Goal: Information Seeking & Learning: Learn about a topic

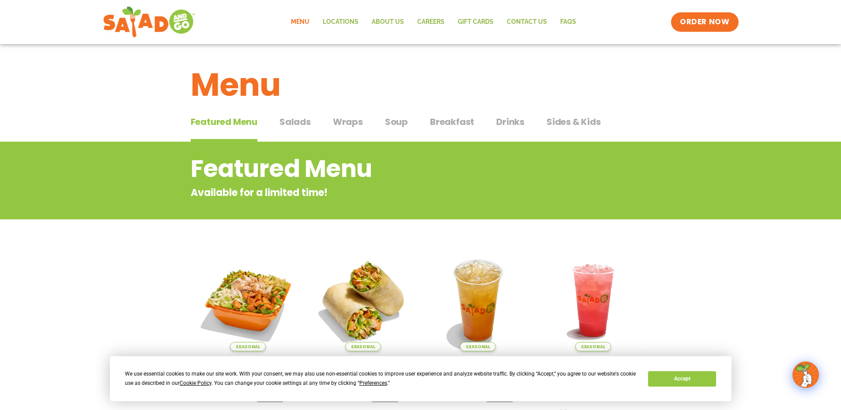
click at [295, 124] on span "Salads" at bounding box center [294, 121] width 31 height 13
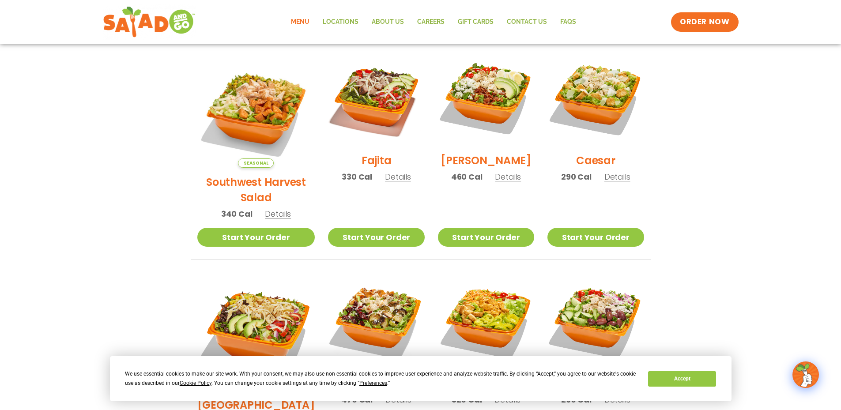
scroll to position [309, 0]
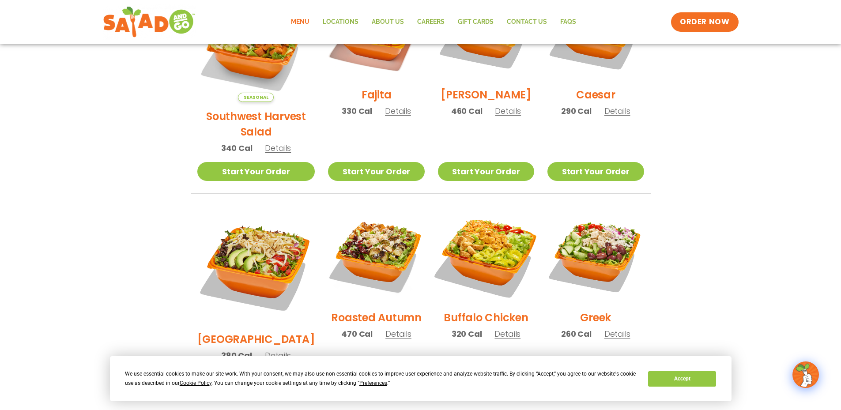
click at [474, 229] on img at bounding box center [485, 255] width 113 height 113
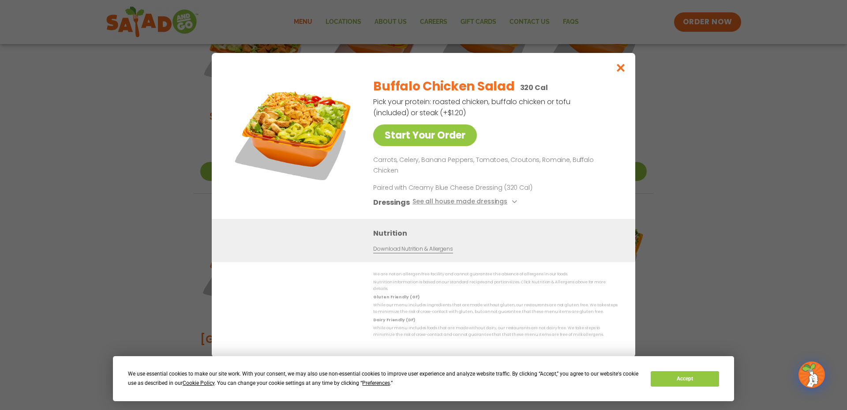
click at [312, 150] on img at bounding box center [294, 133] width 124 height 124
click at [621, 72] on icon "Close modal" at bounding box center [621, 67] width 11 height 9
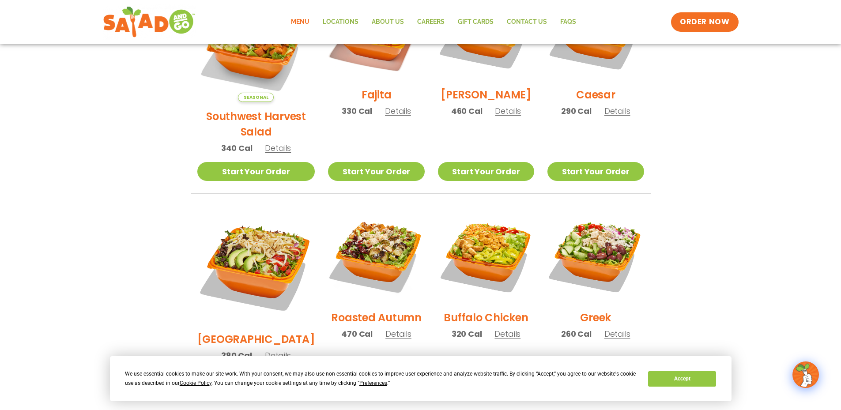
scroll to position [221, 0]
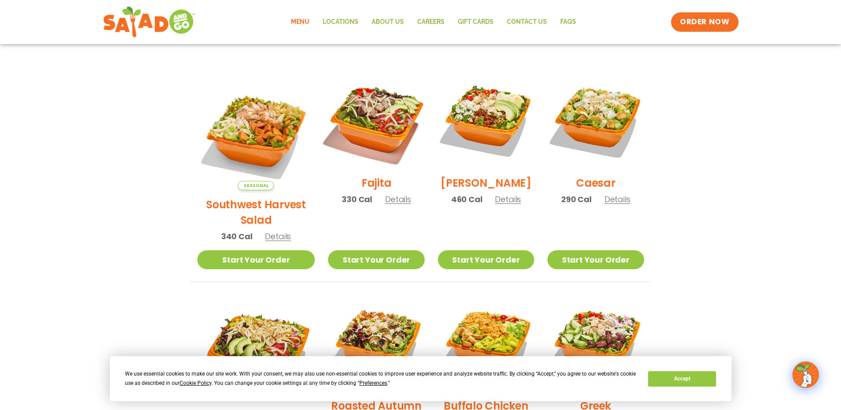
click at [377, 139] on img at bounding box center [376, 120] width 113 height 113
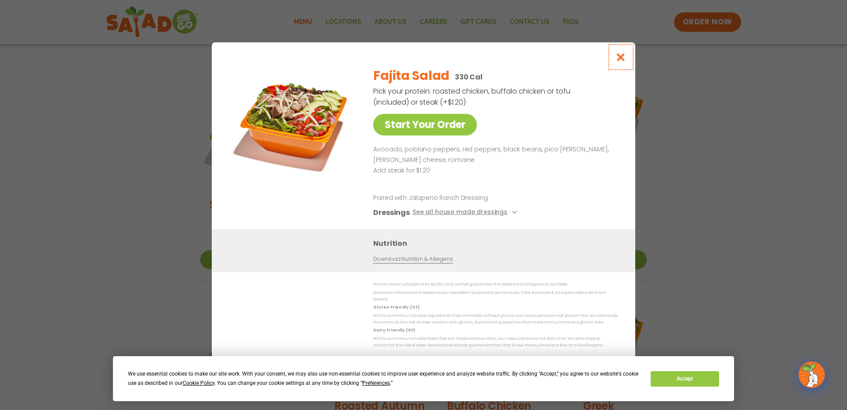
click at [622, 60] on icon "Close modal" at bounding box center [621, 57] width 11 height 9
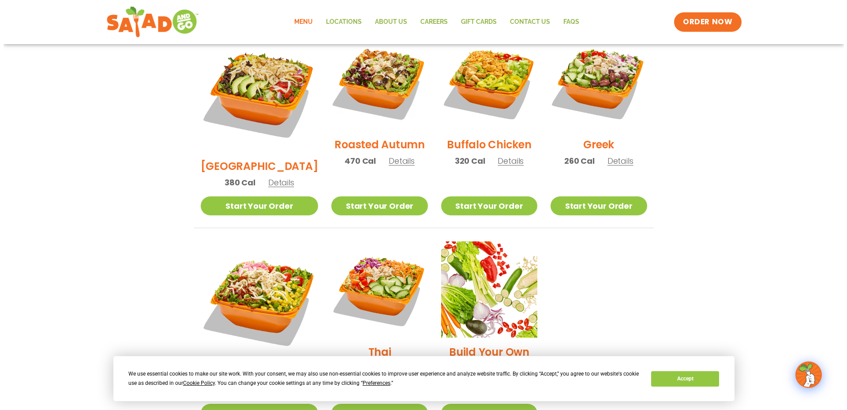
scroll to position [530, 0]
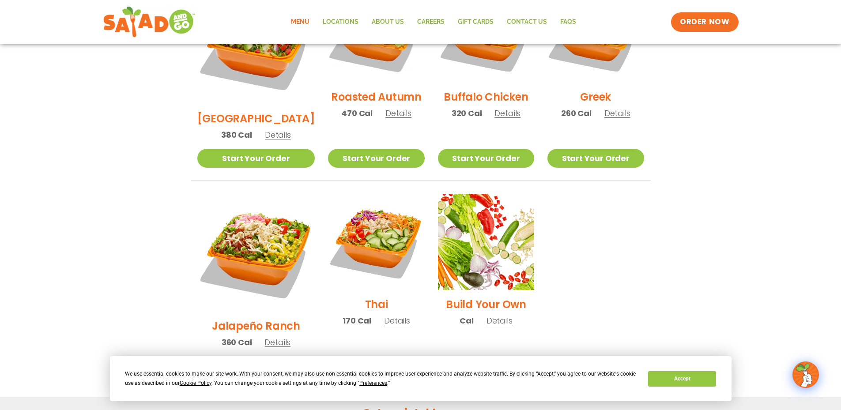
click at [254, 223] on img at bounding box center [256, 253] width 118 height 118
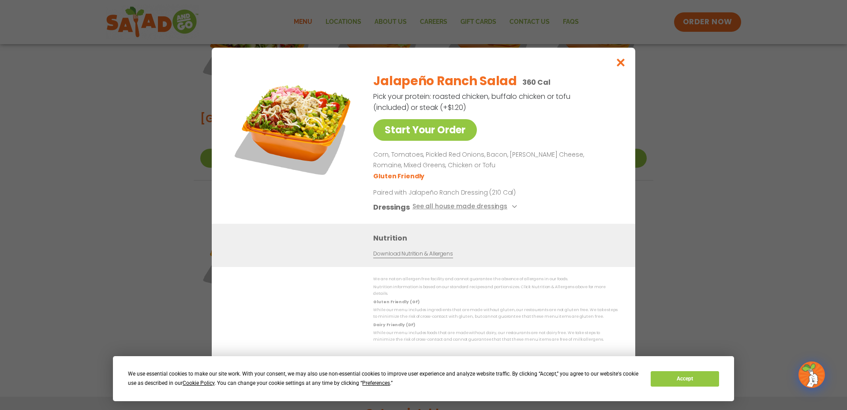
click at [296, 130] on img at bounding box center [294, 127] width 124 height 124
click at [617, 67] on icon "Close modal" at bounding box center [621, 62] width 11 height 9
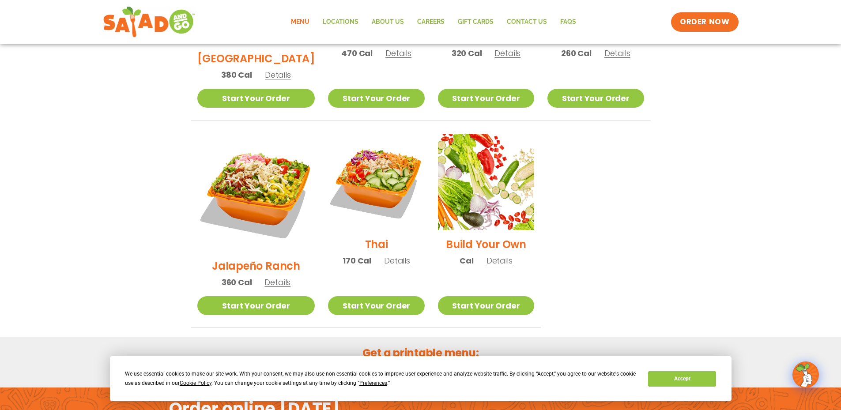
scroll to position [592, 0]
